Goal: Transaction & Acquisition: Obtain resource

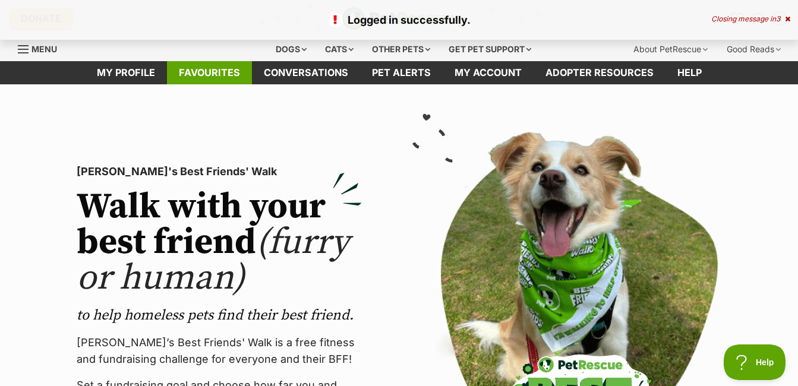
click at [227, 71] on link "Favourites" at bounding box center [209, 72] width 85 height 23
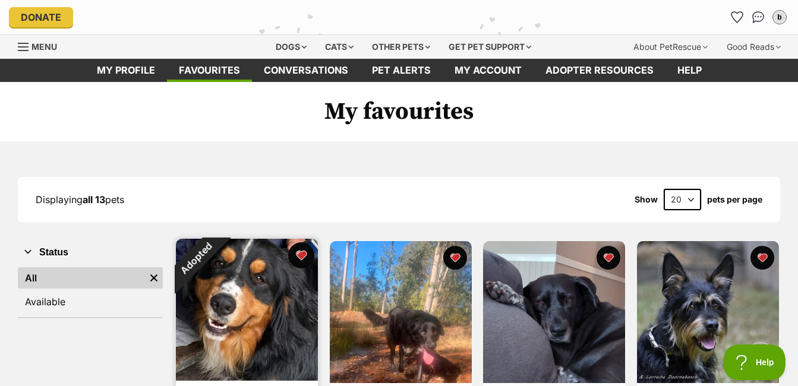
click at [299, 260] on button "favourite" at bounding box center [302, 255] width 26 height 26
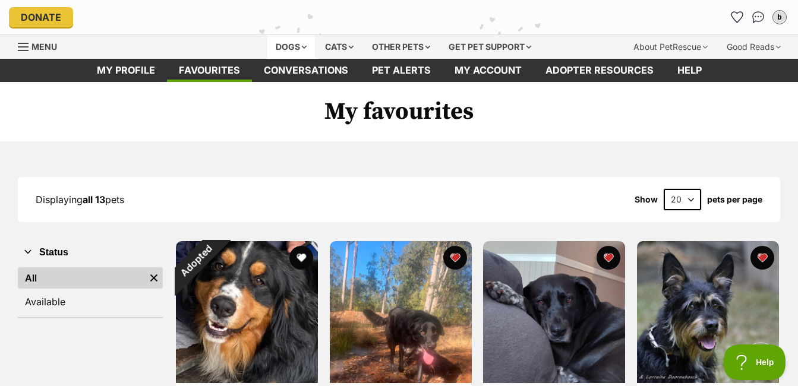
click at [292, 46] on div "Dogs" at bounding box center [291, 47] width 48 height 24
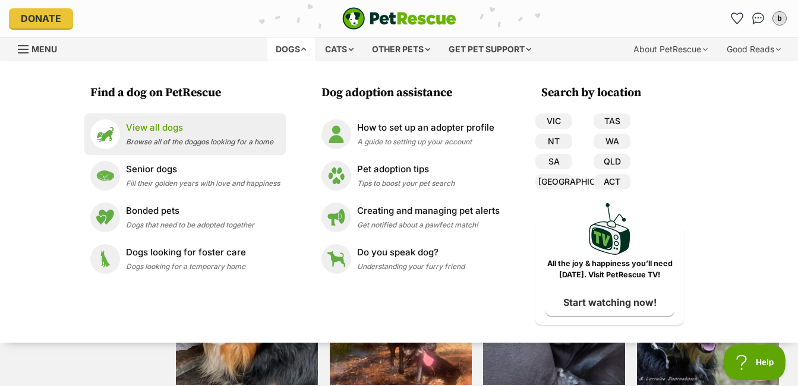
click at [169, 132] on p "View all dogs" at bounding box center [199, 128] width 147 height 14
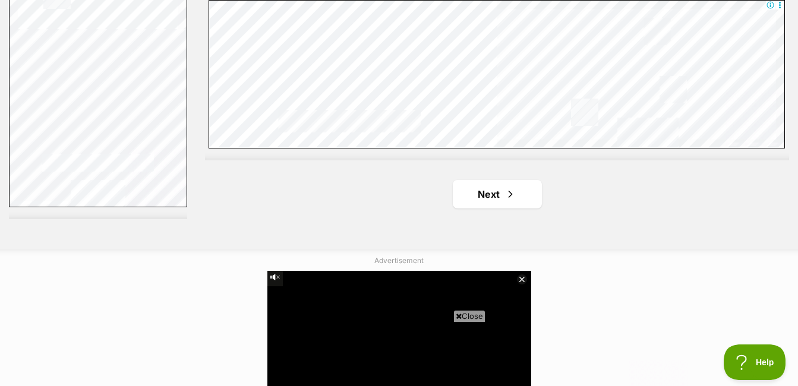
scroll to position [3148, 0]
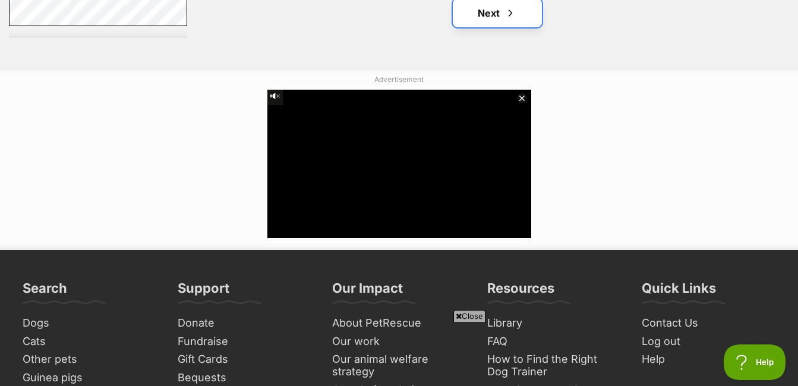
click at [490, 12] on link "Next" at bounding box center [497, 13] width 89 height 29
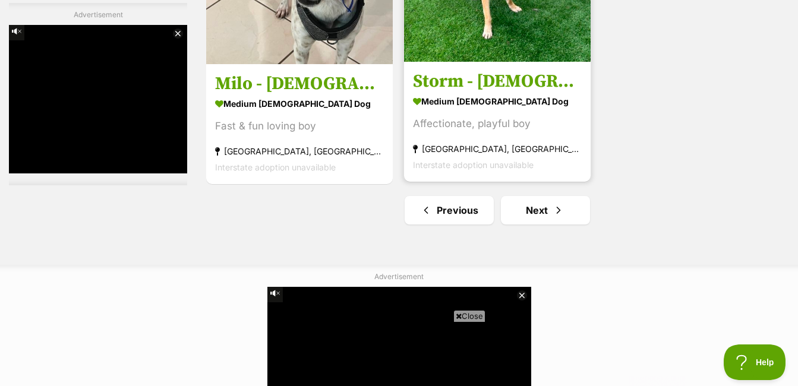
scroll to position [2955, 0]
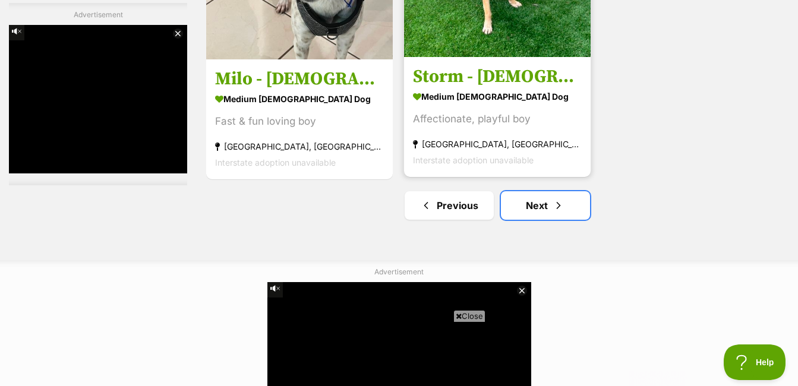
click at [549, 199] on link "Next" at bounding box center [545, 205] width 89 height 29
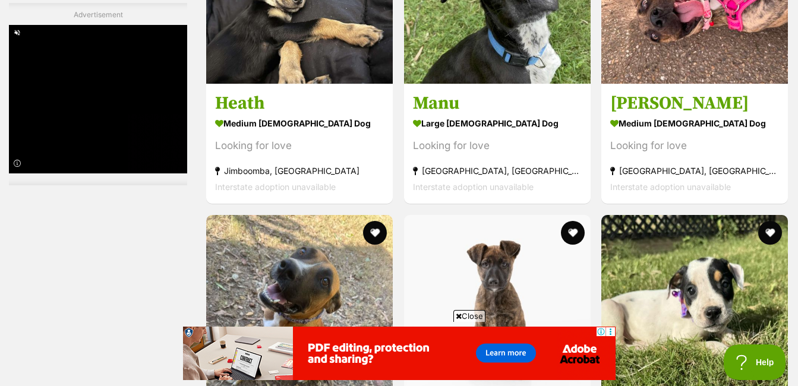
scroll to position [3148, 0]
